Goal: Complete application form

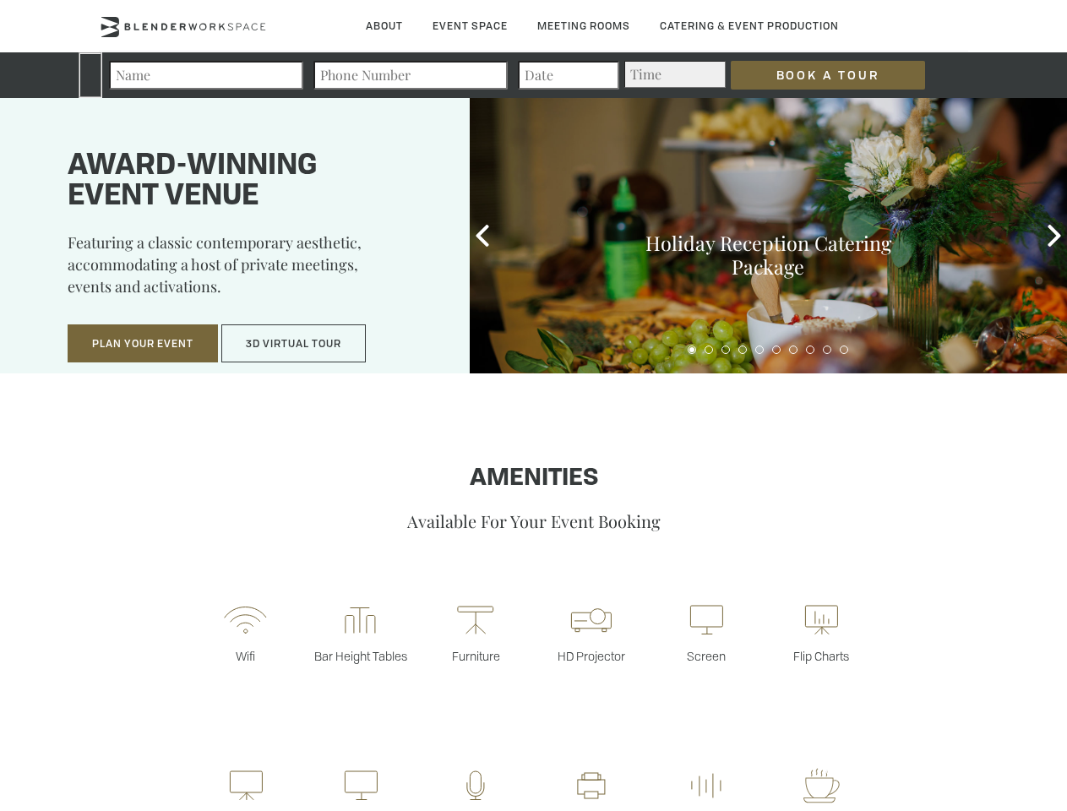
click at [815, 75] on input "Book a Tour" at bounding box center [828, 75] width 194 height 29
click at [143, 344] on button "Plan Your Event" at bounding box center [143, 343] width 150 height 39
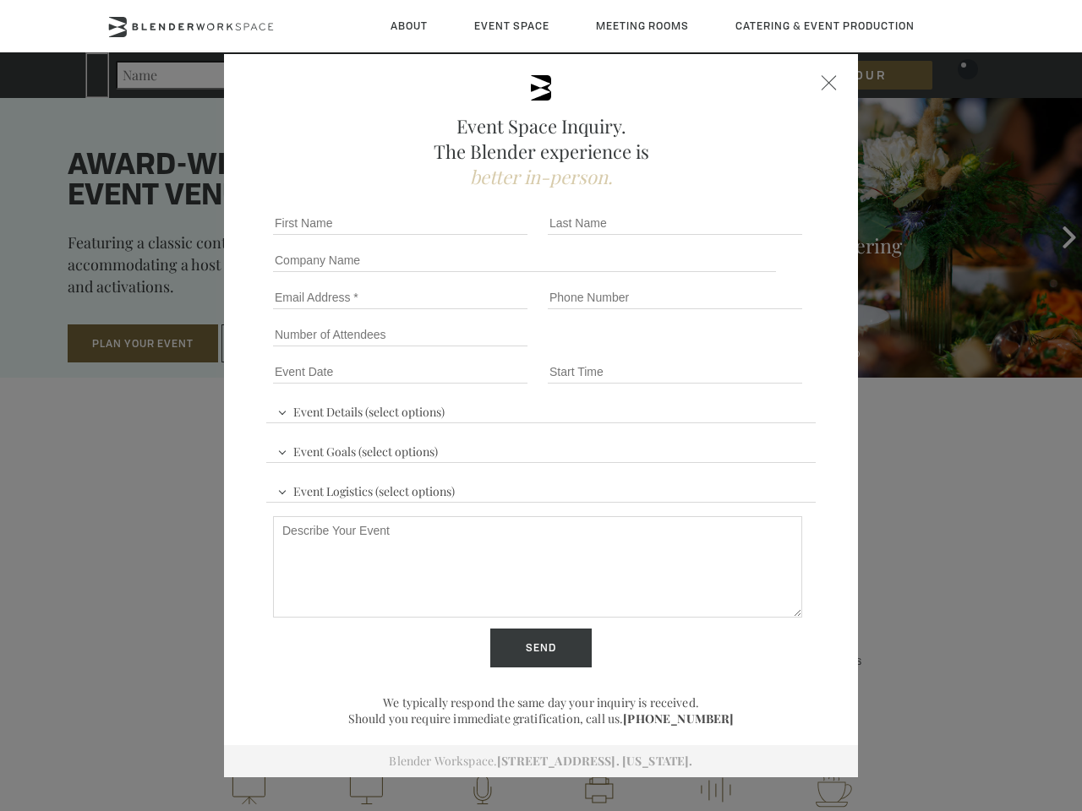
click at [294, 344] on input "Number of Attendees" at bounding box center [400, 335] width 254 height 24
click at [482, 236] on div "First name *" at bounding box center [403, 222] width 275 height 37
click at [1054, 236] on div "Event Space Inquiry. The Blender experience is better in-person. Event Details …" at bounding box center [541, 405] width 1082 height 811
click at [692, 350] on fieldset "Number of Attendees Budget Range" at bounding box center [540, 334] width 549 height 37
click at [709, 350] on fieldset "Number of Attendees Budget Range" at bounding box center [540, 334] width 549 height 37
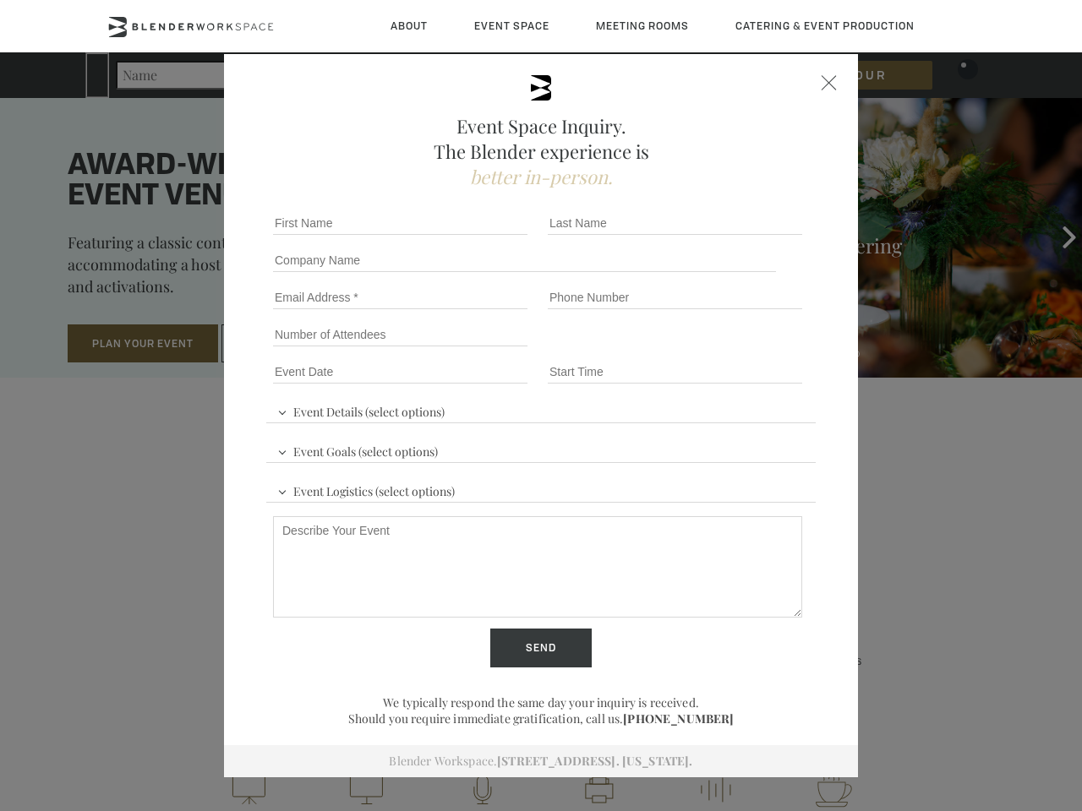
click at [726, 350] on fieldset "Number of Attendees Budget Range" at bounding box center [540, 334] width 549 height 37
click at [743, 350] on fieldset "Number of Attendees Budget Range" at bounding box center [540, 334] width 549 height 37
click at [760, 350] on fieldset "Number of Attendees Budget Range" at bounding box center [540, 334] width 549 height 37
